Goal: Task Accomplishment & Management: Complete application form

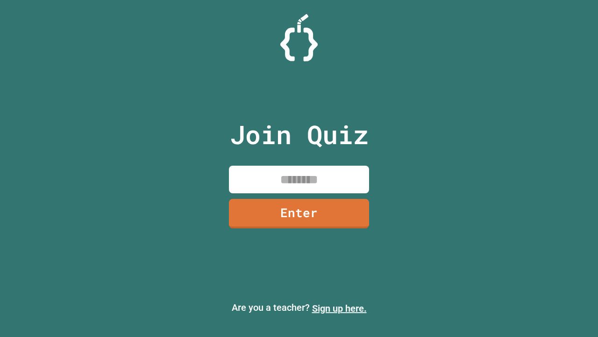
click at [339, 308] on link "Sign up here." at bounding box center [339, 307] width 55 height 11
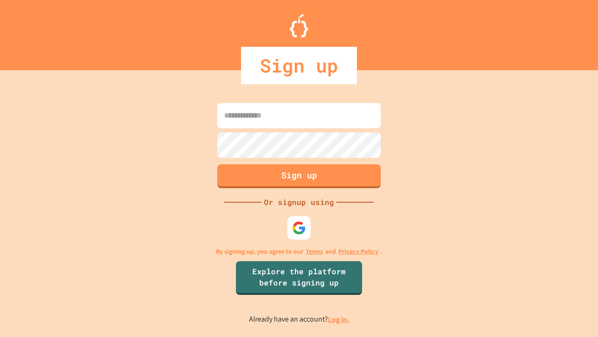
click at [339, 319] on link "Log in." at bounding box center [339, 319] width 22 height 10
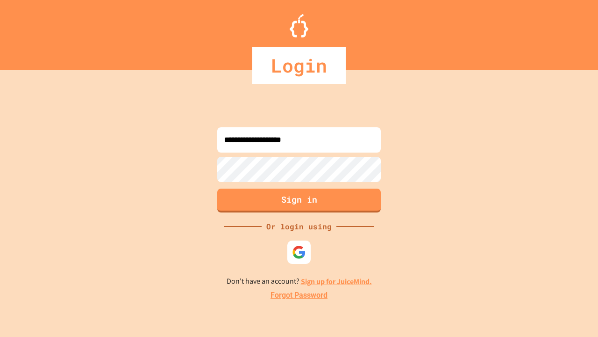
type input "**********"
